Goal: Task Accomplishment & Management: Manage account settings

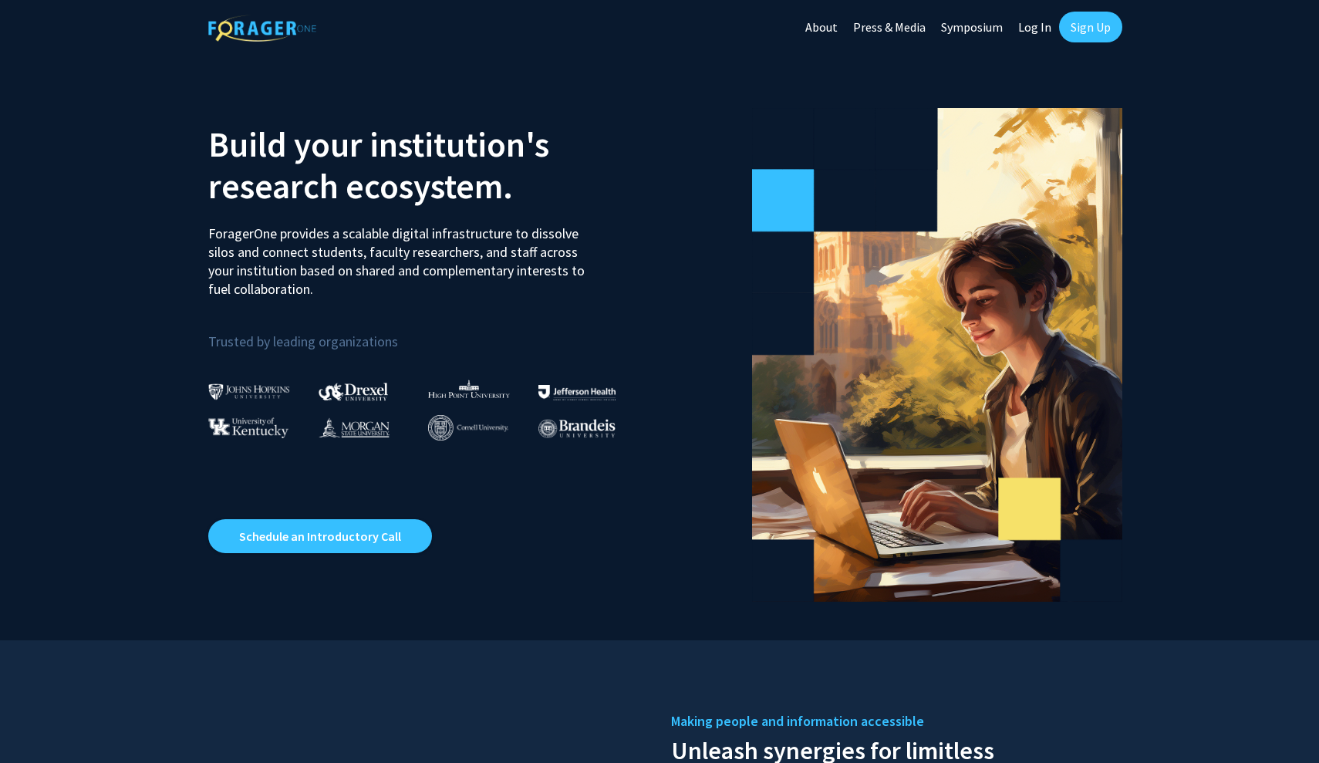
click at [1068, 29] on link "Sign Up" at bounding box center [1090, 27] width 63 height 31
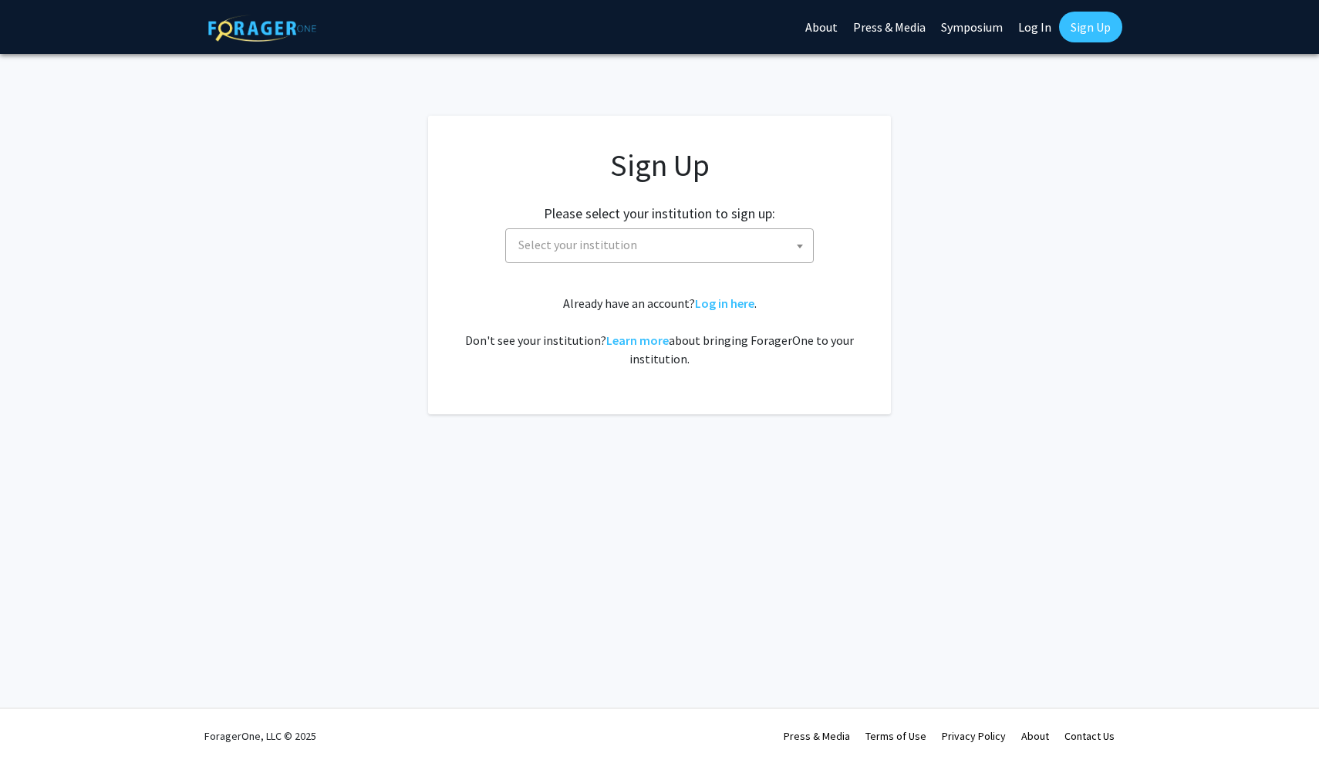
click at [1017, 38] on link "Log In" at bounding box center [1035, 27] width 49 height 54
select select
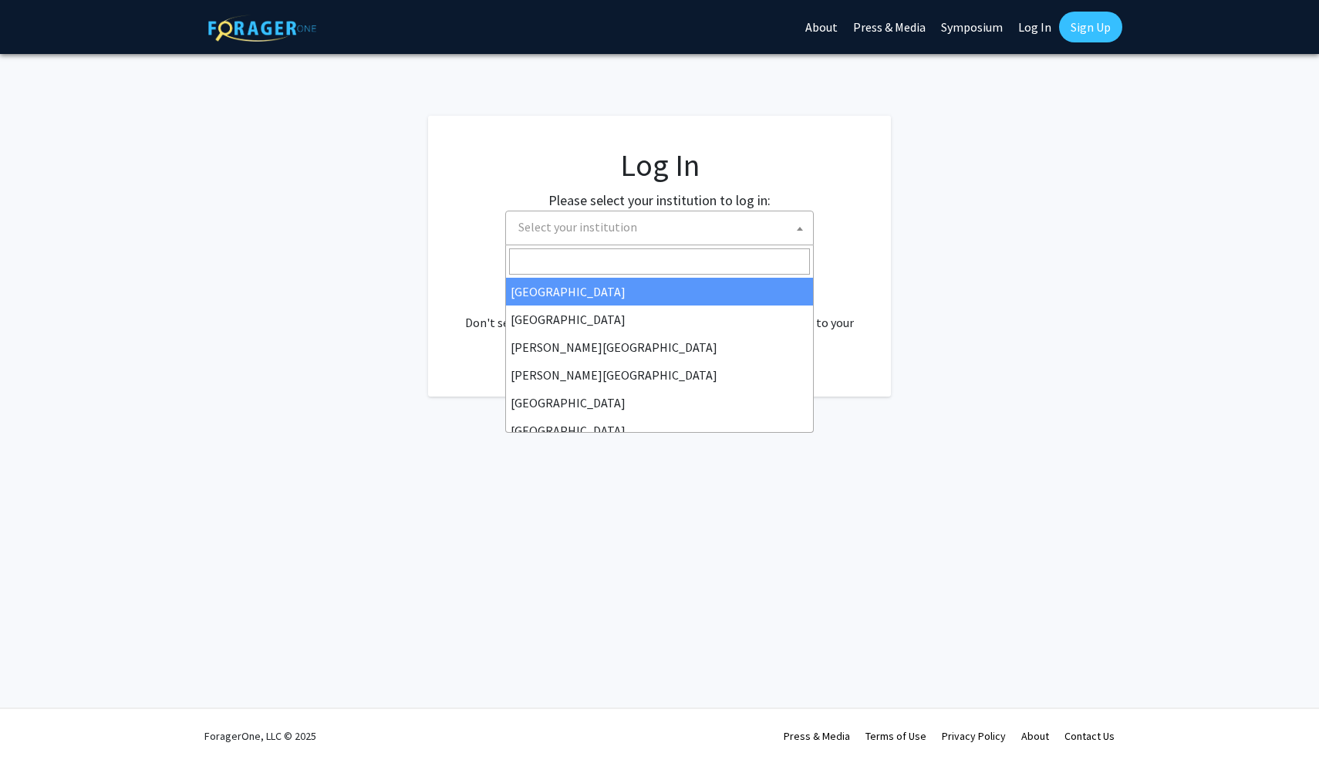
click at [783, 231] on span "Select your institution" at bounding box center [662, 227] width 301 height 32
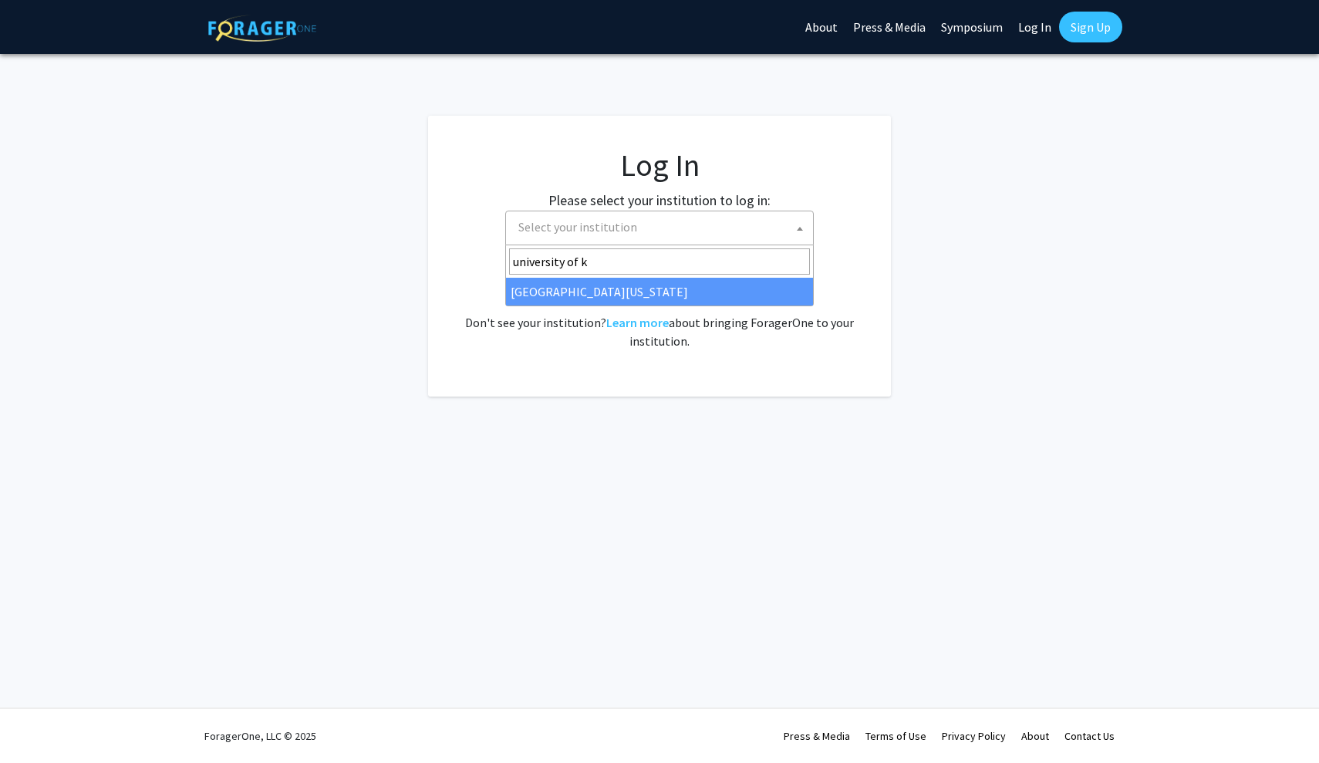
type input "university of k"
select select "13"
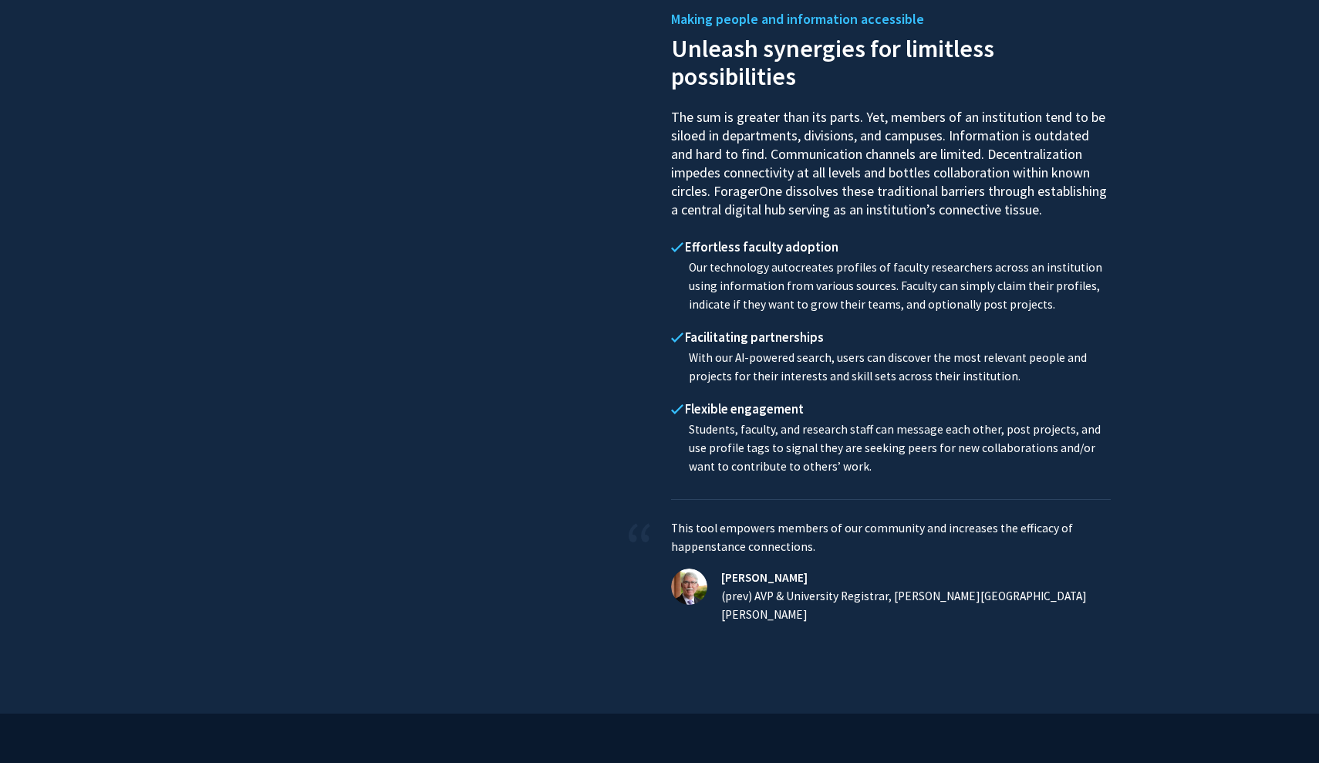
scroll to position [732, 0]
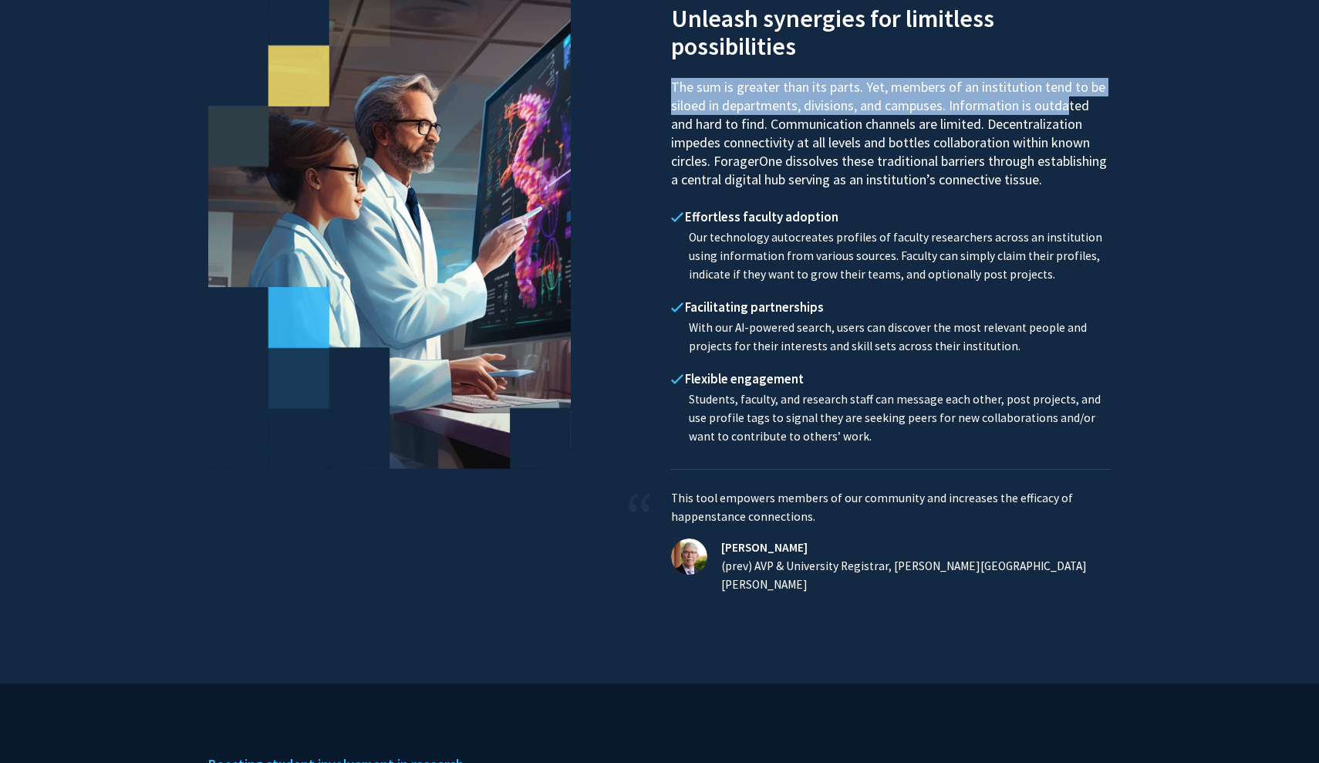
drag, startPoint x: 1060, startPoint y: 101, endPoint x: 1028, endPoint y: 107, distance: 33.0
click at [1022, 32] on div "Making people and information accessible Unleash synergies for limitless possib…" at bounding box center [891, 83] width 440 height 211
